Goal: Information Seeking & Learning: Learn about a topic

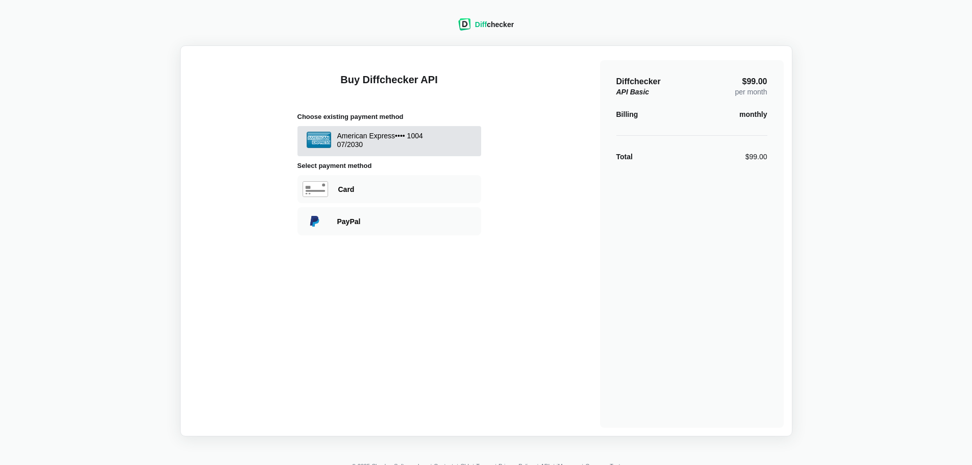
click at [367, 131] on button "American Express •••• 1004 07 / 2030" at bounding box center [390, 141] width 184 height 30
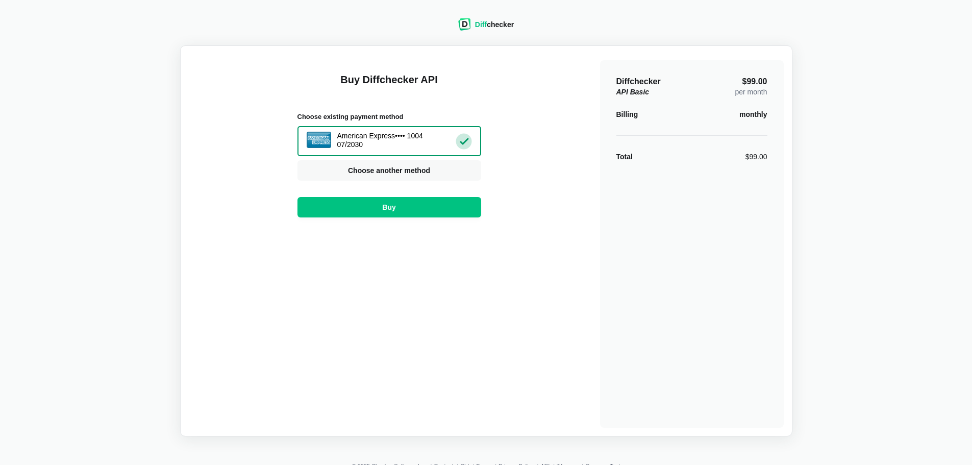
click at [484, 25] on span "Diff" at bounding box center [481, 24] width 12 height 8
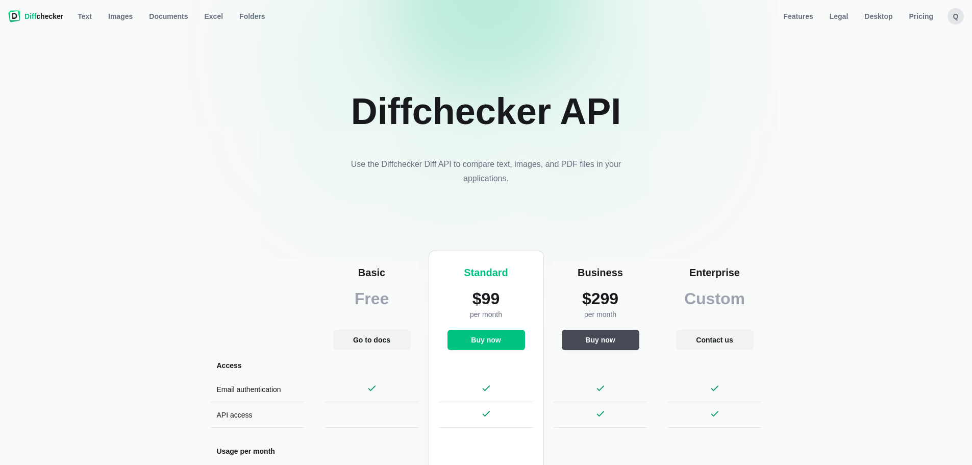
click at [953, 16] on div "q" at bounding box center [956, 16] width 16 height 16
click at [913, 63] on link "Account Settings" at bounding box center [916, 60] width 88 height 16
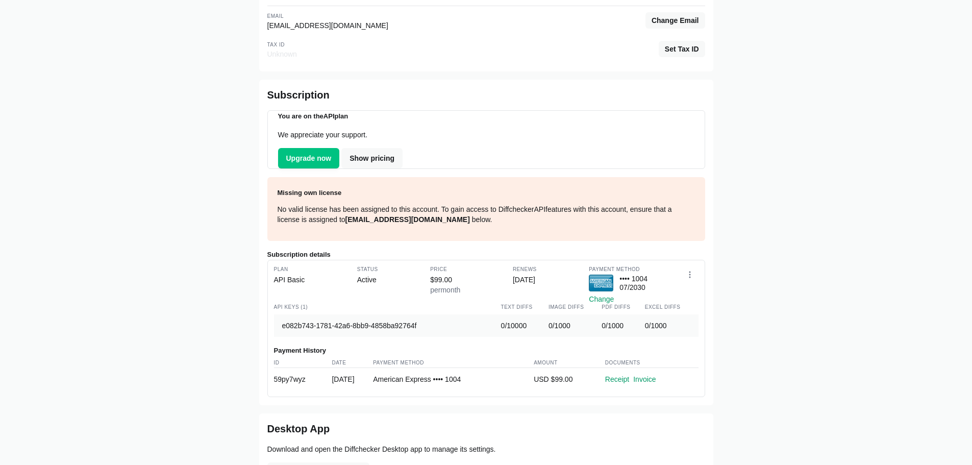
scroll to position [102, 0]
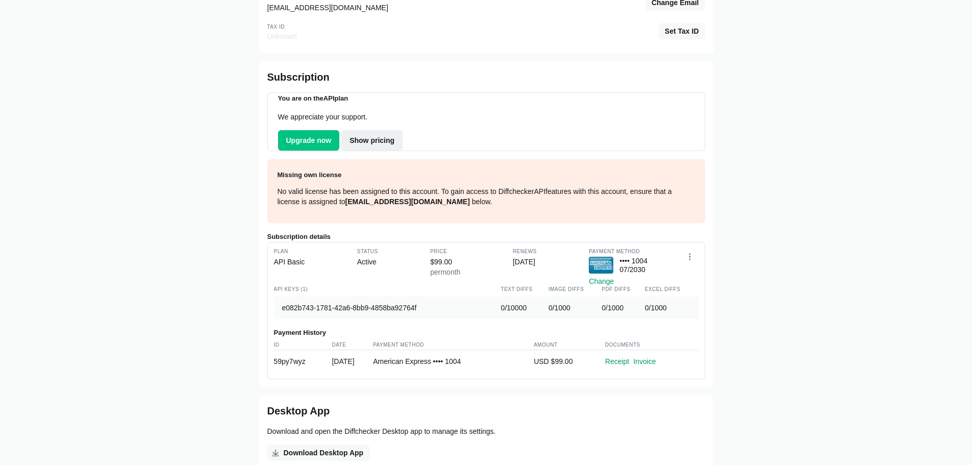
click at [359, 141] on link "Show pricing" at bounding box center [371, 140] width 61 height 20
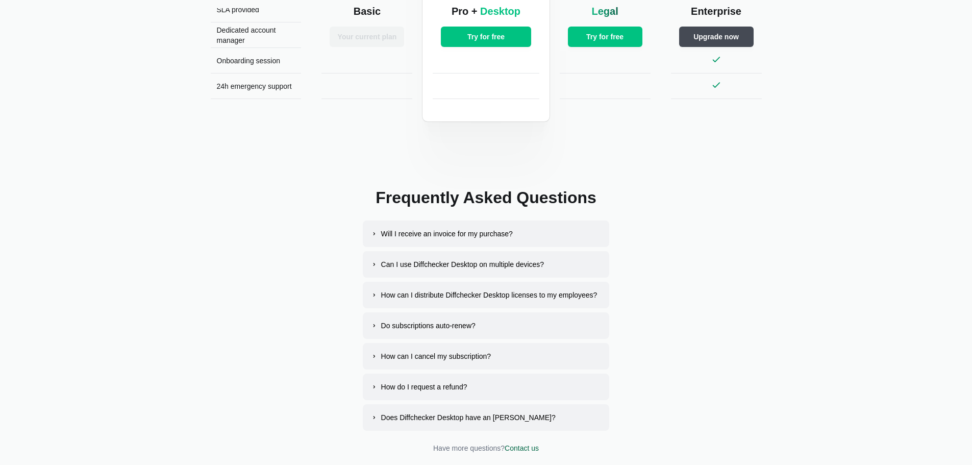
scroll to position [1830, 0]
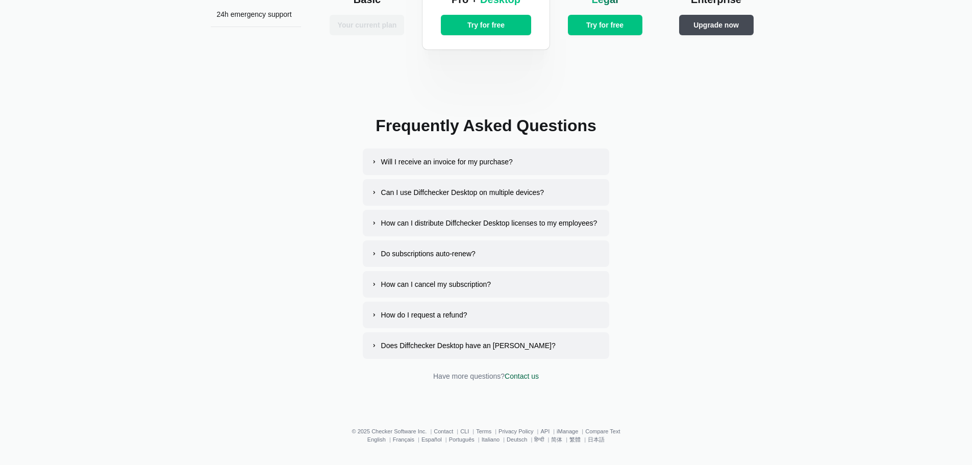
click at [431, 164] on div "Will I receive an invoice for my purchase?" at bounding box center [447, 162] width 132 height 10
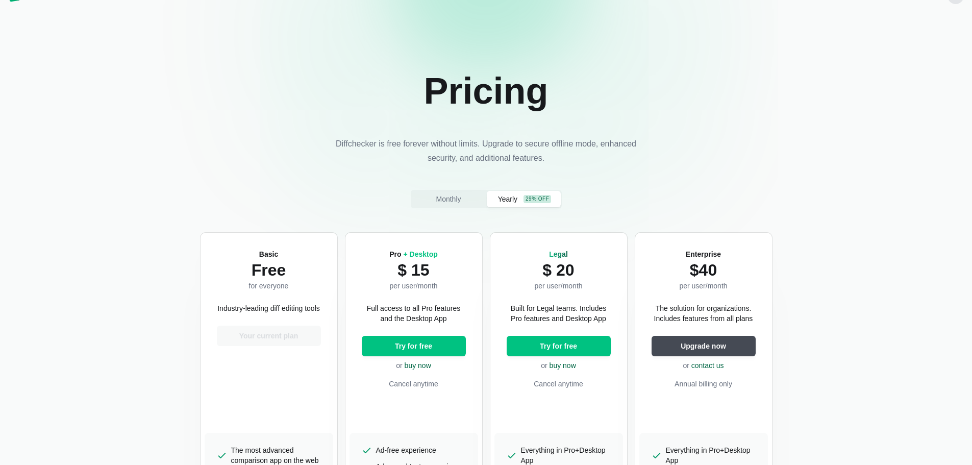
scroll to position [0, 0]
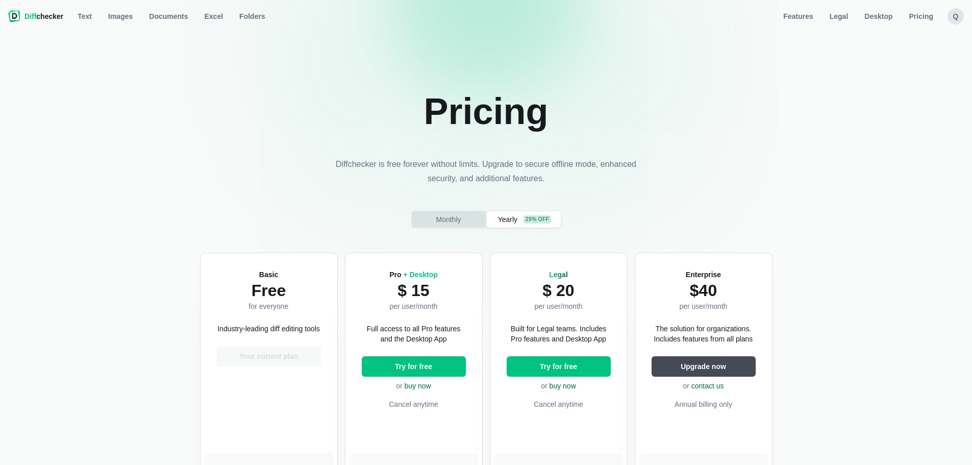
click at [466, 225] on button "Monthly" at bounding box center [449, 219] width 74 height 16
click at [885, 18] on span "Desktop" at bounding box center [879, 16] width 32 height 10
